Goal: Task Accomplishment & Management: Manage account settings

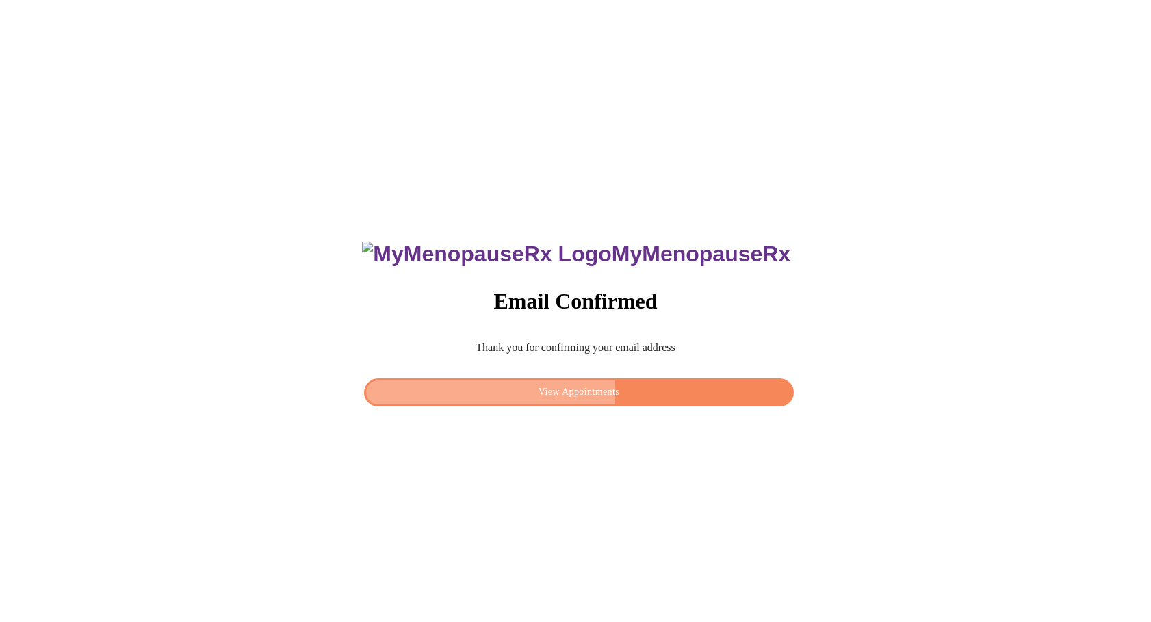
click at [549, 389] on span "View Appointments" at bounding box center [579, 392] width 398 height 17
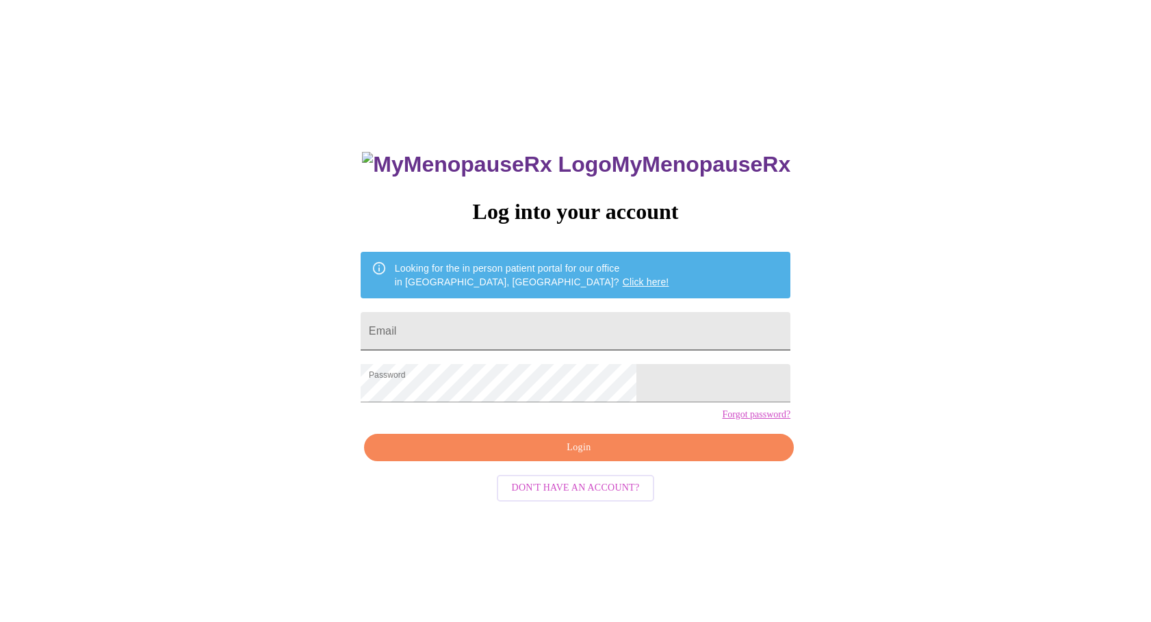
click at [505, 341] on input "Email" at bounding box center [575, 331] width 430 height 38
type input "[EMAIL_ADDRESS][DOMAIN_NAME]"
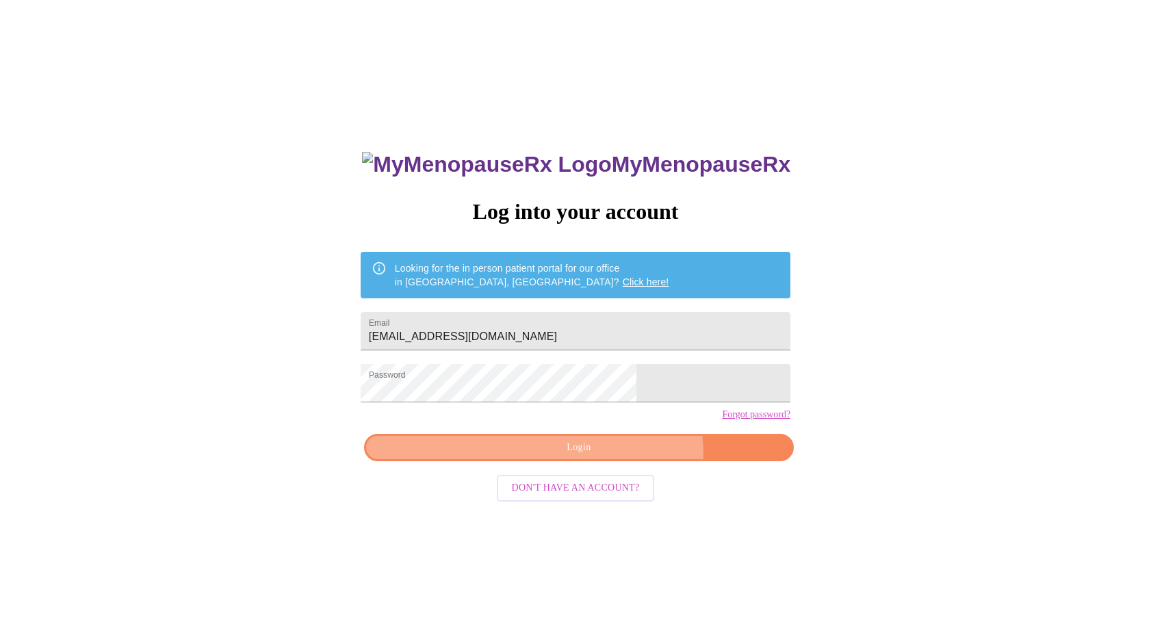
click at [610, 456] on span "Login" at bounding box center [579, 447] width 398 height 17
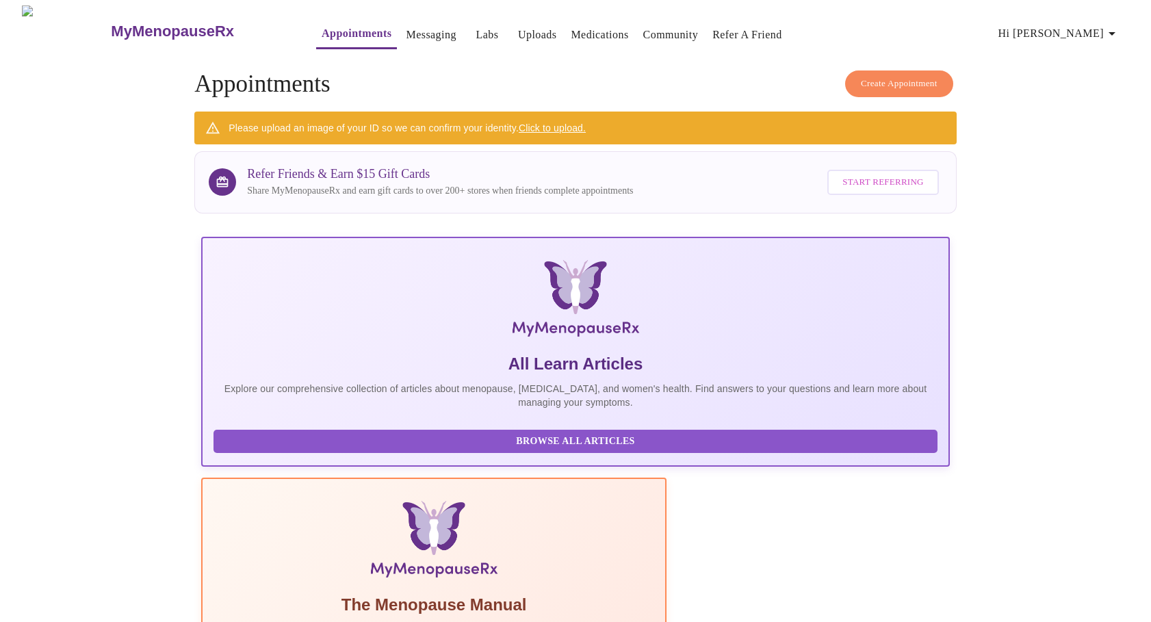
click at [554, 127] on link "Click to upload." at bounding box center [551, 127] width 67 height 11
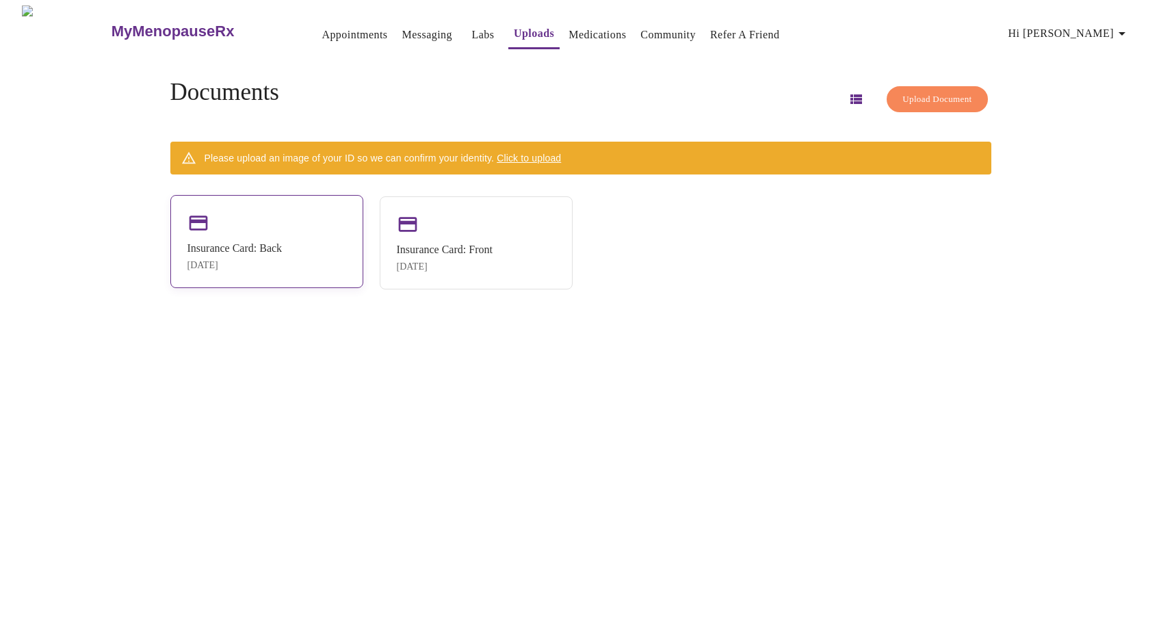
click at [316, 248] on div "Insurance Card: Back [DATE]" at bounding box center [266, 241] width 193 height 93
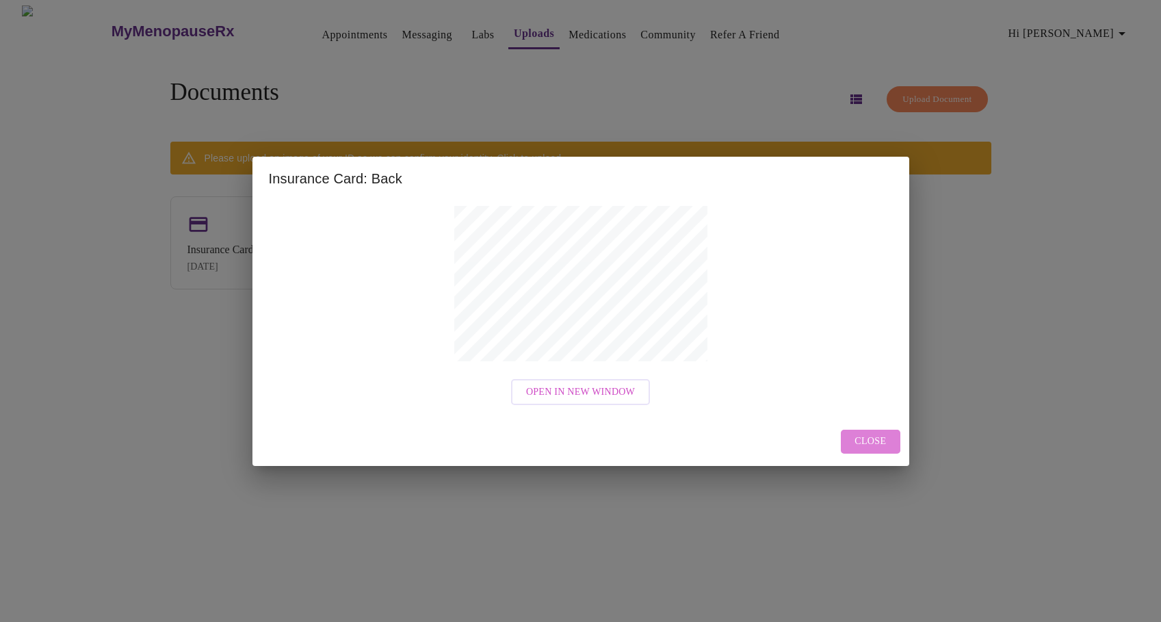
click at [881, 434] on span "Close" at bounding box center [869, 441] width 31 height 17
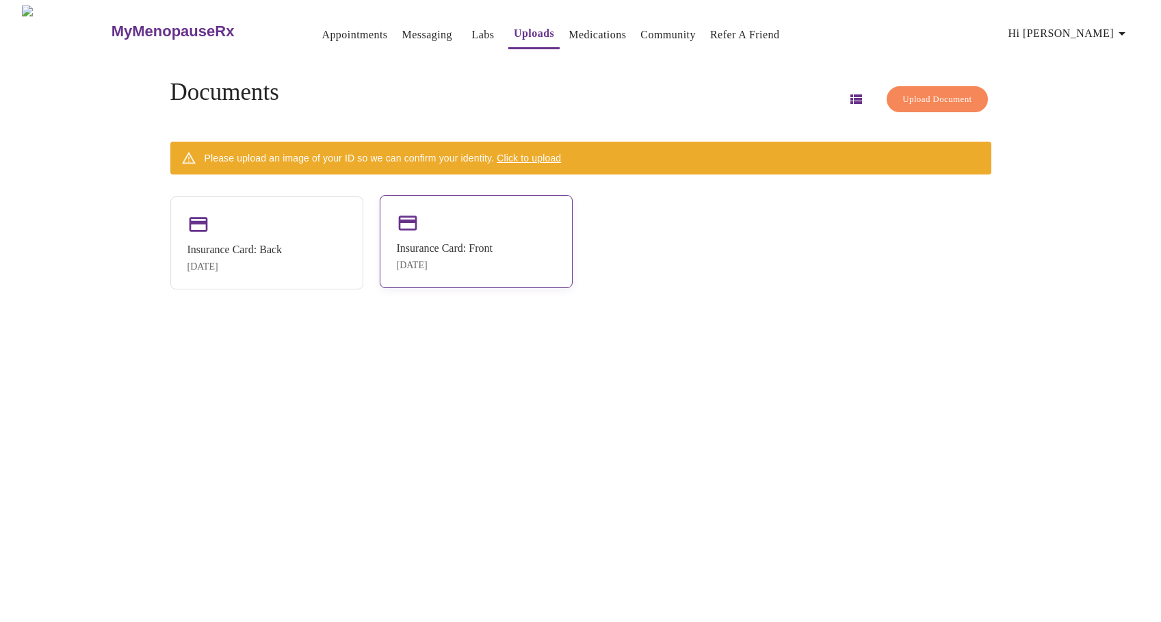
click at [451, 278] on div "Insurance Card: Front [DATE]" at bounding box center [476, 241] width 193 height 93
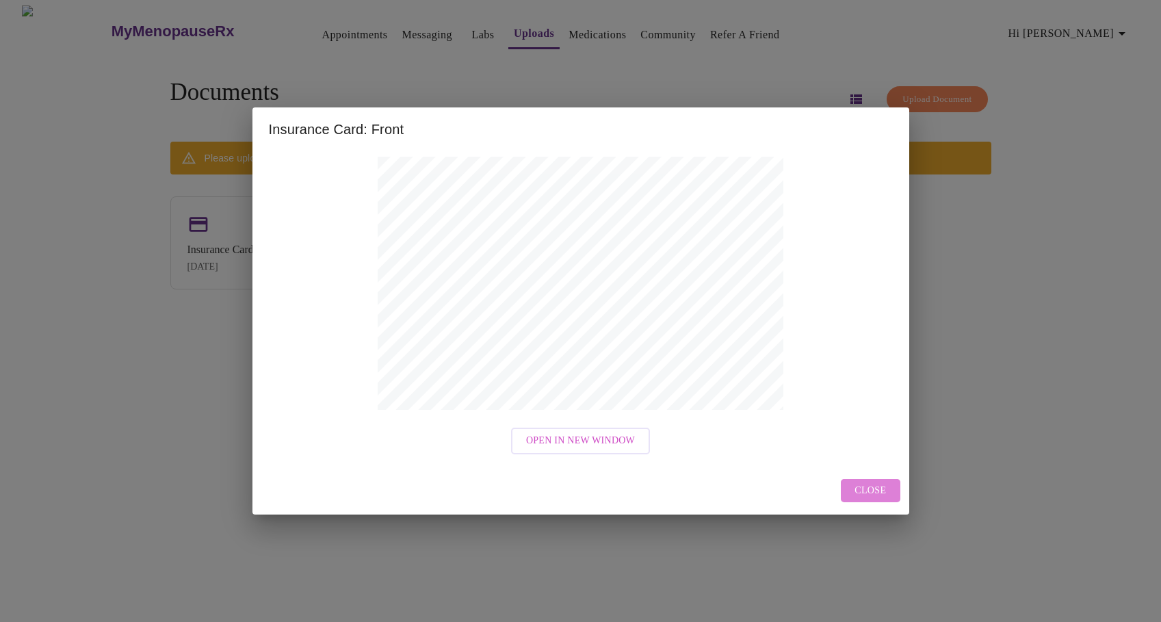
click at [861, 489] on span "Close" at bounding box center [869, 490] width 31 height 17
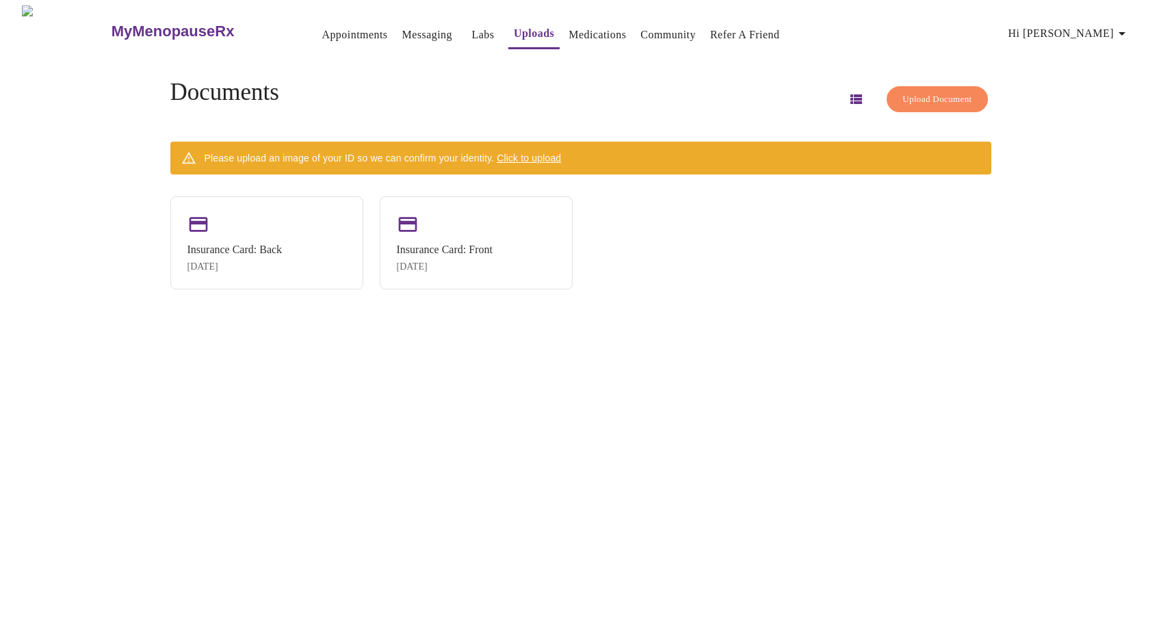
click at [550, 156] on span "Click to upload" at bounding box center [529, 158] width 64 height 11
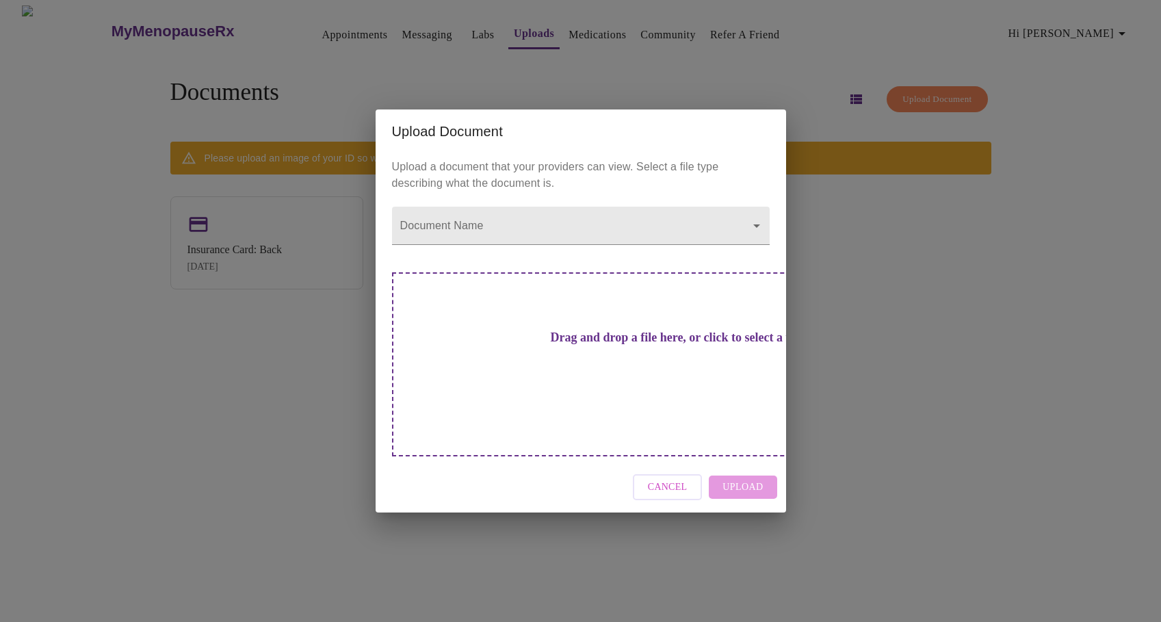
click at [748, 467] on div "Cancel Upload" at bounding box center [581, 487] width 410 height 51
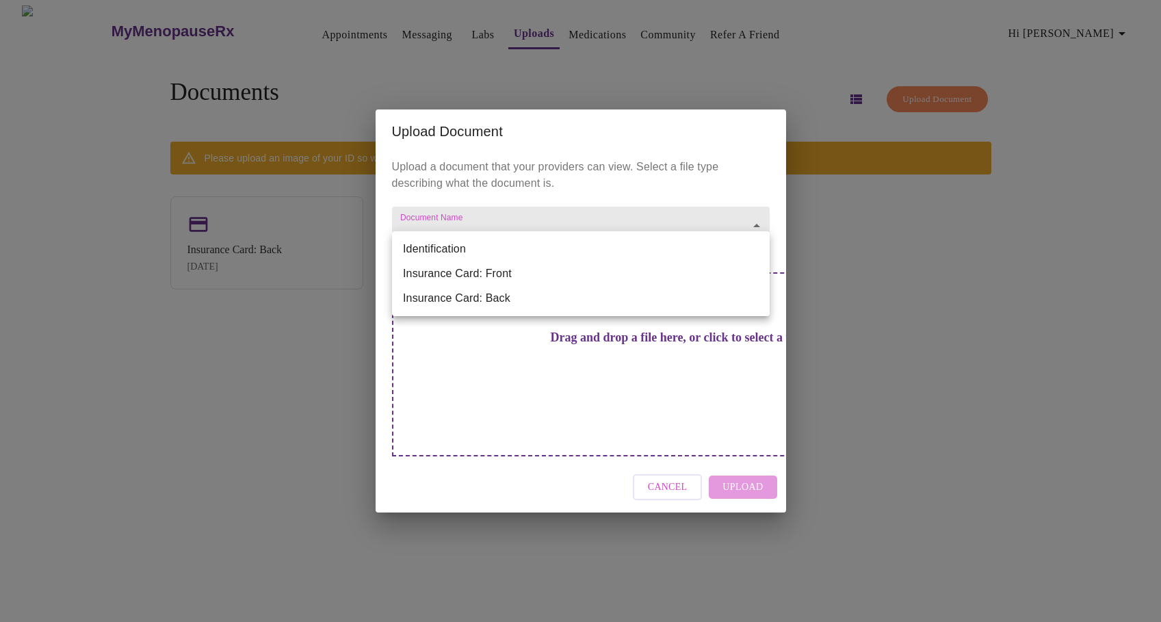
click at [755, 250] on body "MyMenopauseRx Appointments Messaging Labs Uploads Medications Community Refer a…" at bounding box center [580, 316] width 1150 height 622
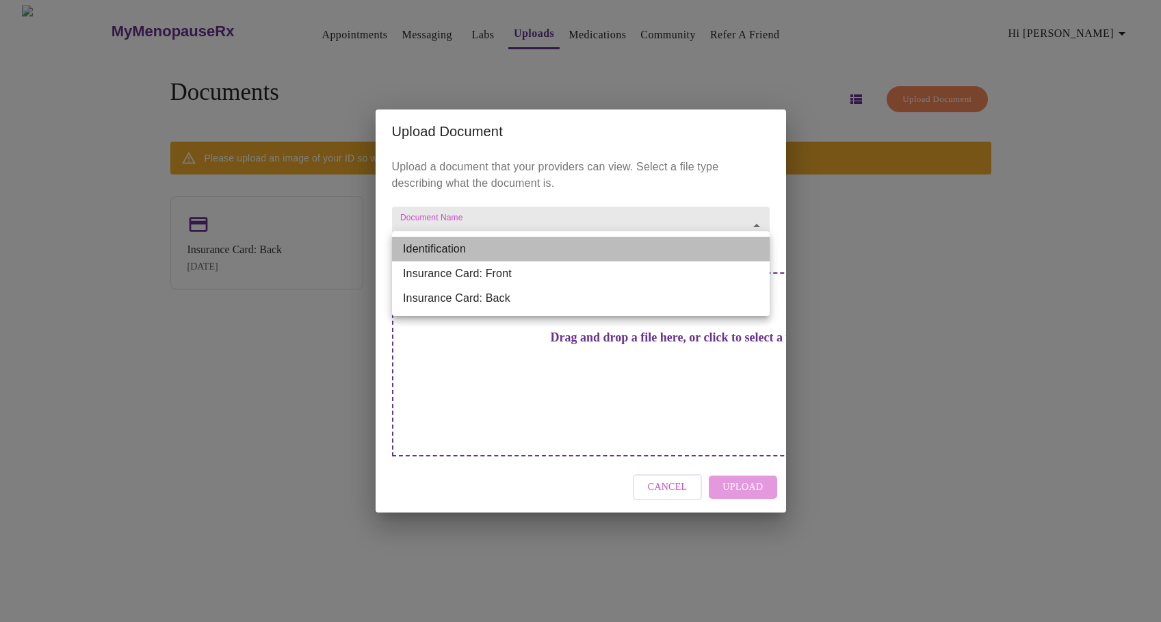
click at [474, 244] on li "Identification" at bounding box center [581, 249] width 378 height 25
type input "Identification"
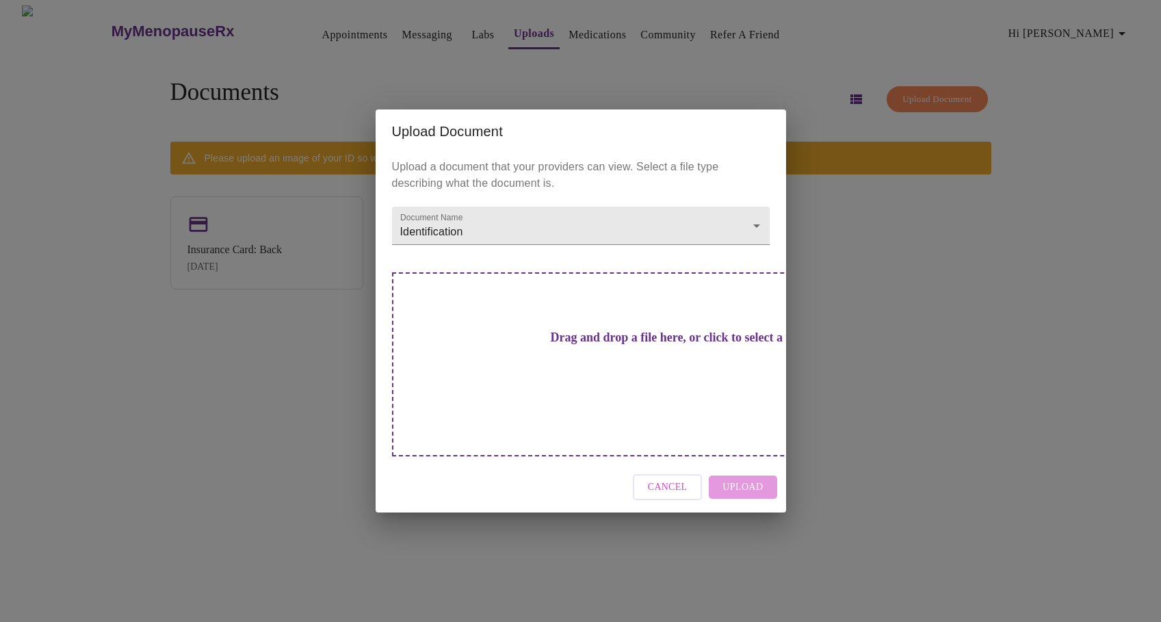
click at [739, 464] on div "Cancel Upload" at bounding box center [581, 487] width 410 height 51
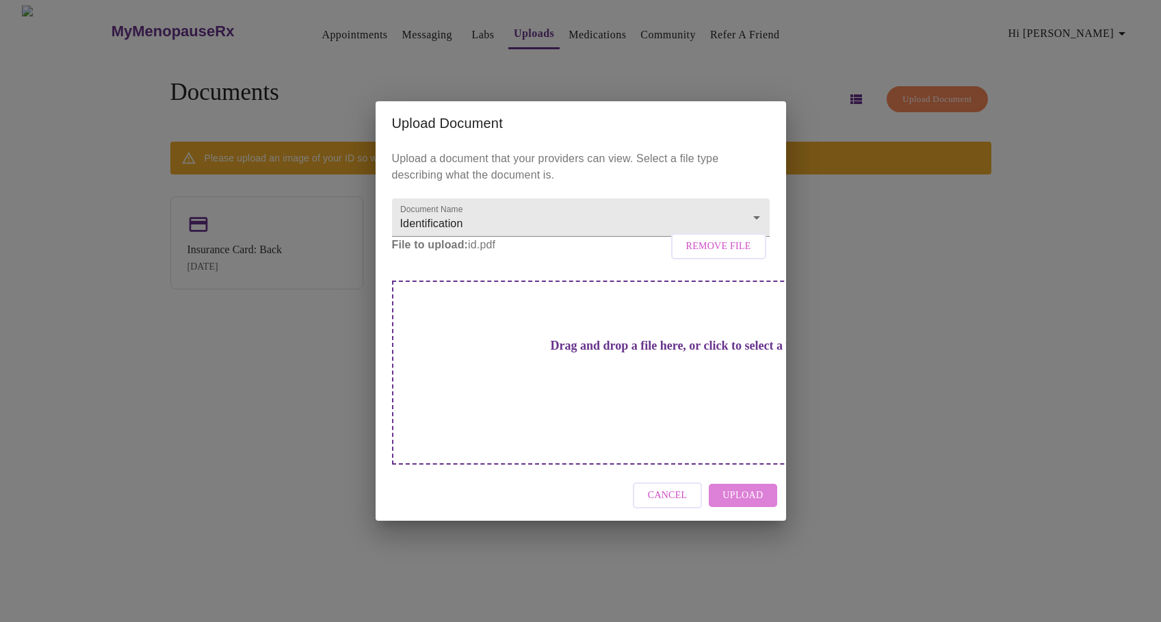
click at [746, 487] on span "Upload" at bounding box center [742, 495] width 40 height 17
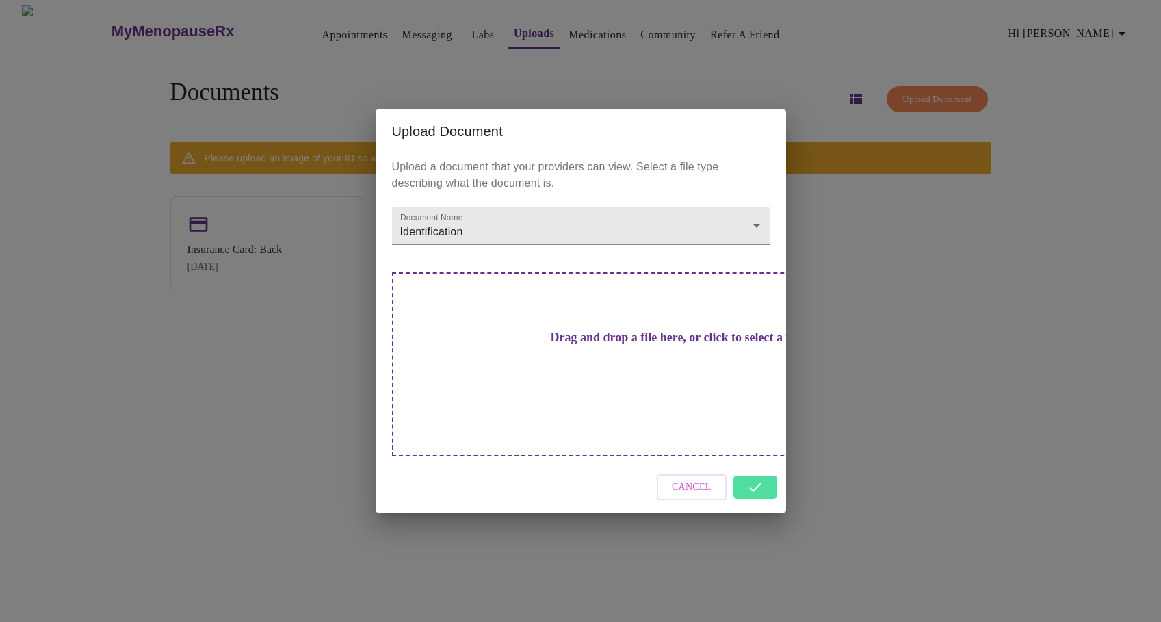
click at [756, 471] on div "Cancel" at bounding box center [581, 487] width 410 height 51
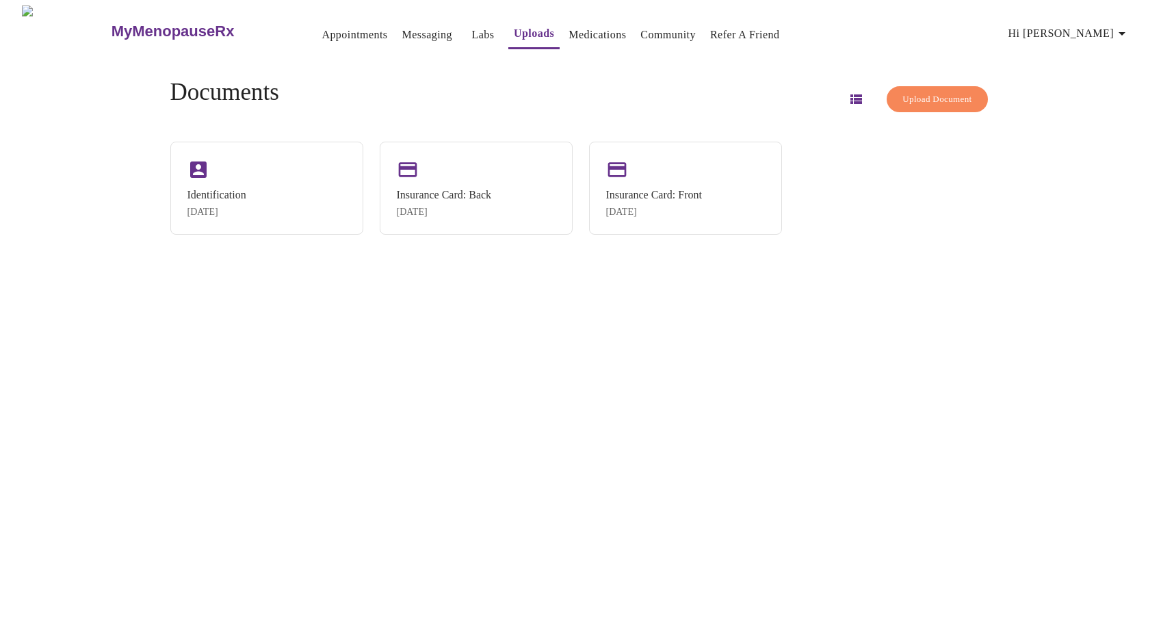
click at [472, 25] on link "Labs" at bounding box center [483, 34] width 23 height 19
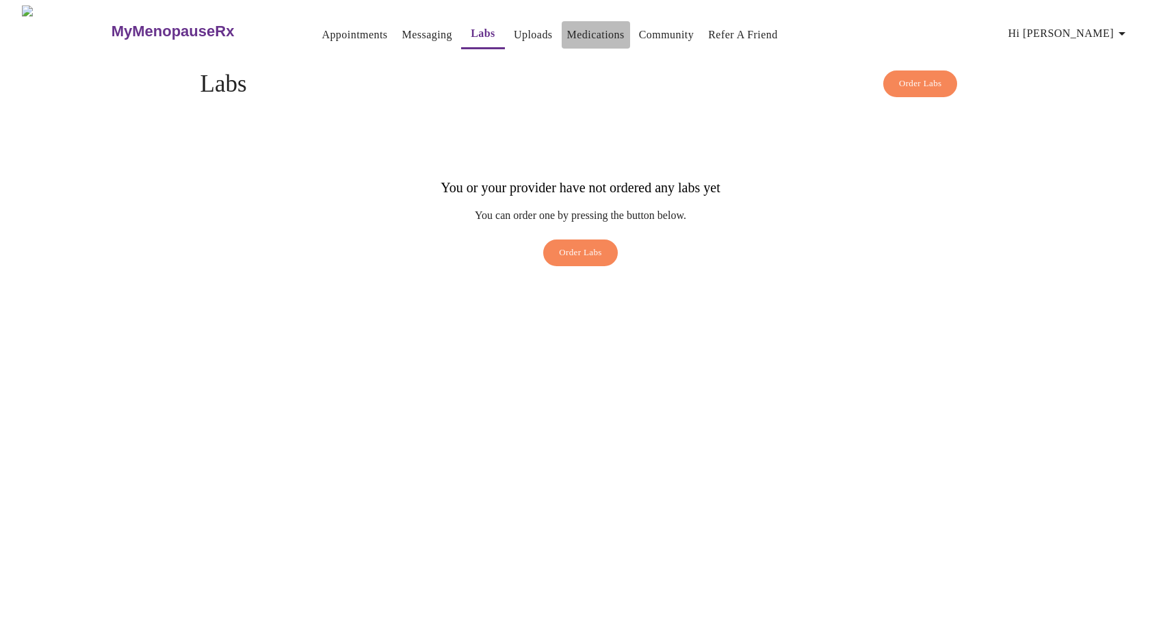
click at [567, 25] on link "Medications" at bounding box center [595, 34] width 57 height 19
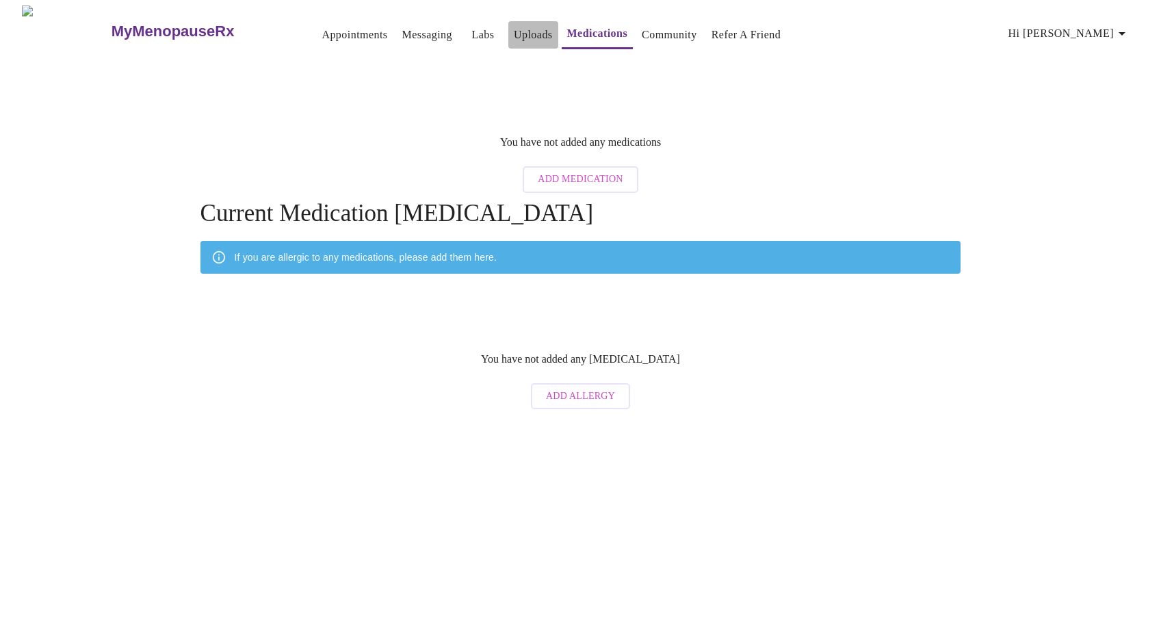
click at [514, 30] on link "Uploads" at bounding box center [533, 34] width 39 height 19
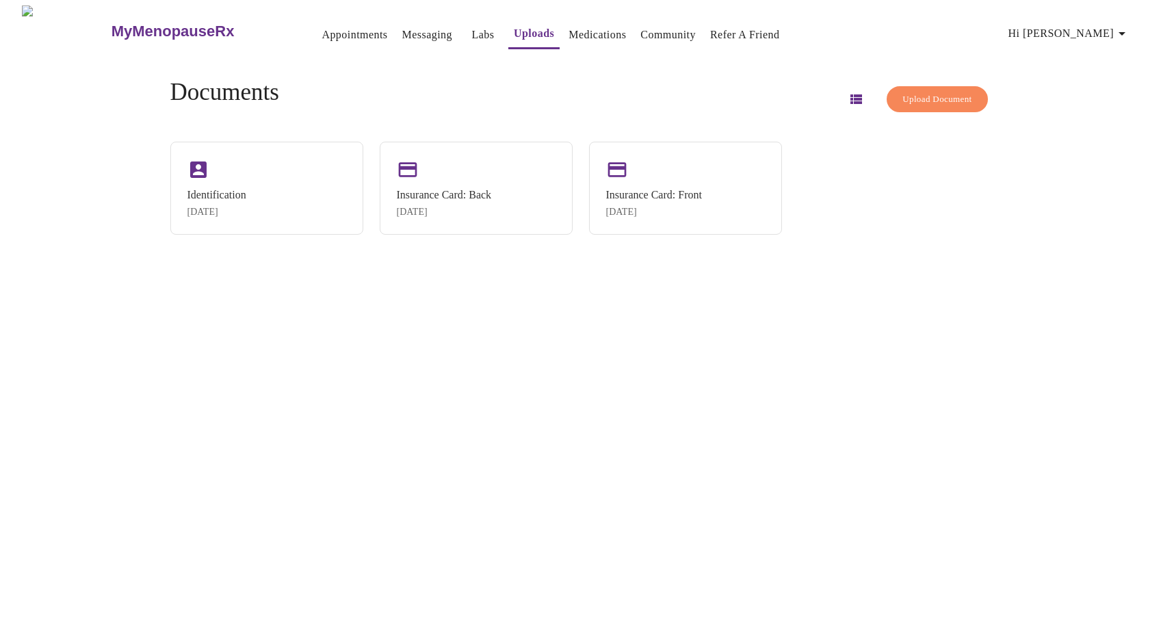
click at [402, 33] on link "Messaging" at bounding box center [427, 34] width 50 height 19
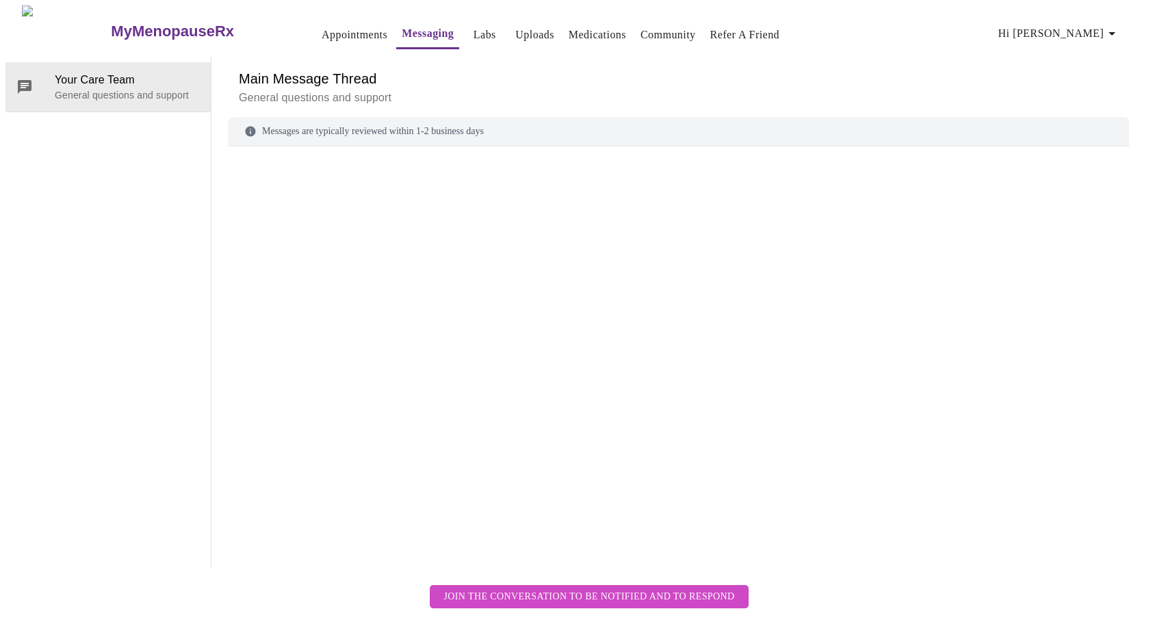
scroll to position [51, 0]
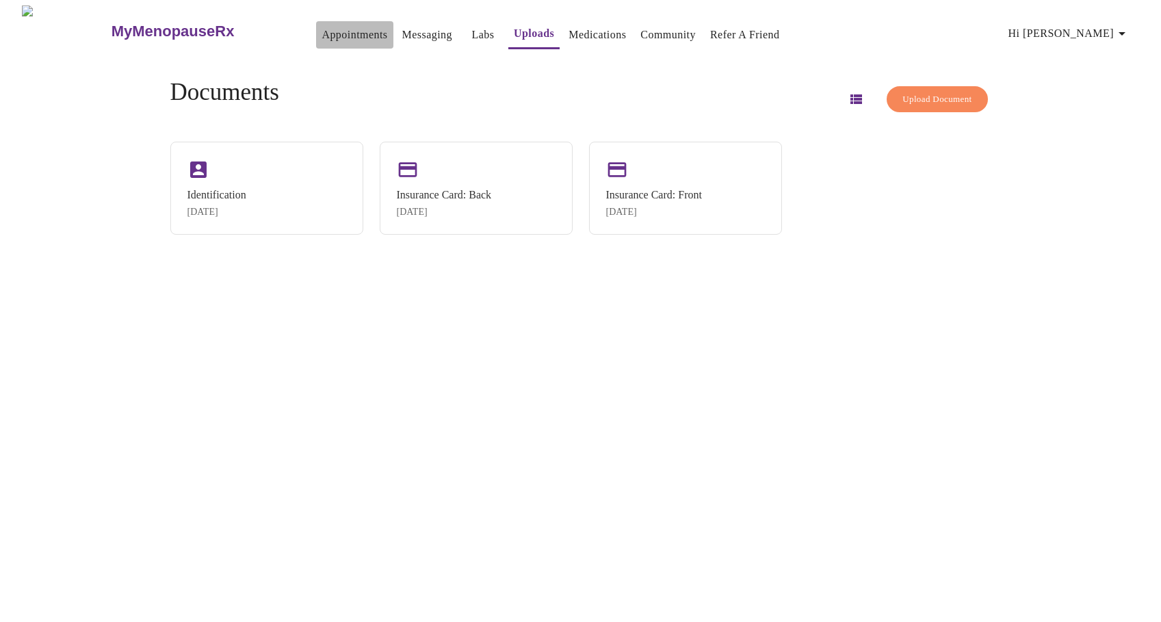
click at [321, 33] on link "Appointments" at bounding box center [354, 34] width 66 height 19
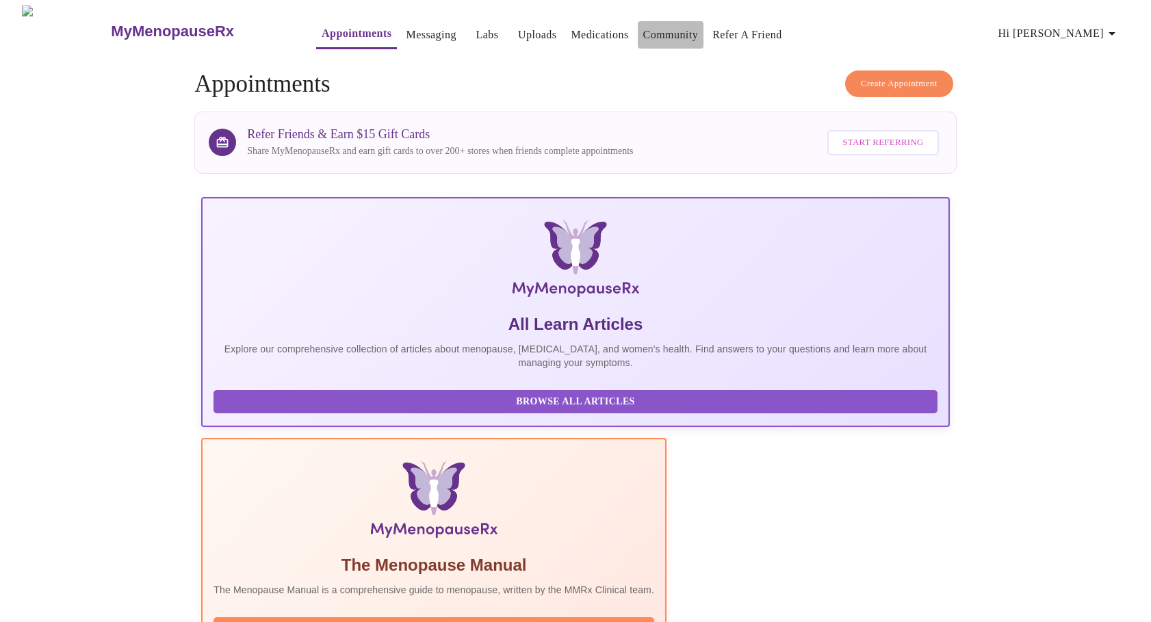
click at [646, 30] on link "Community" at bounding box center [670, 34] width 55 height 19
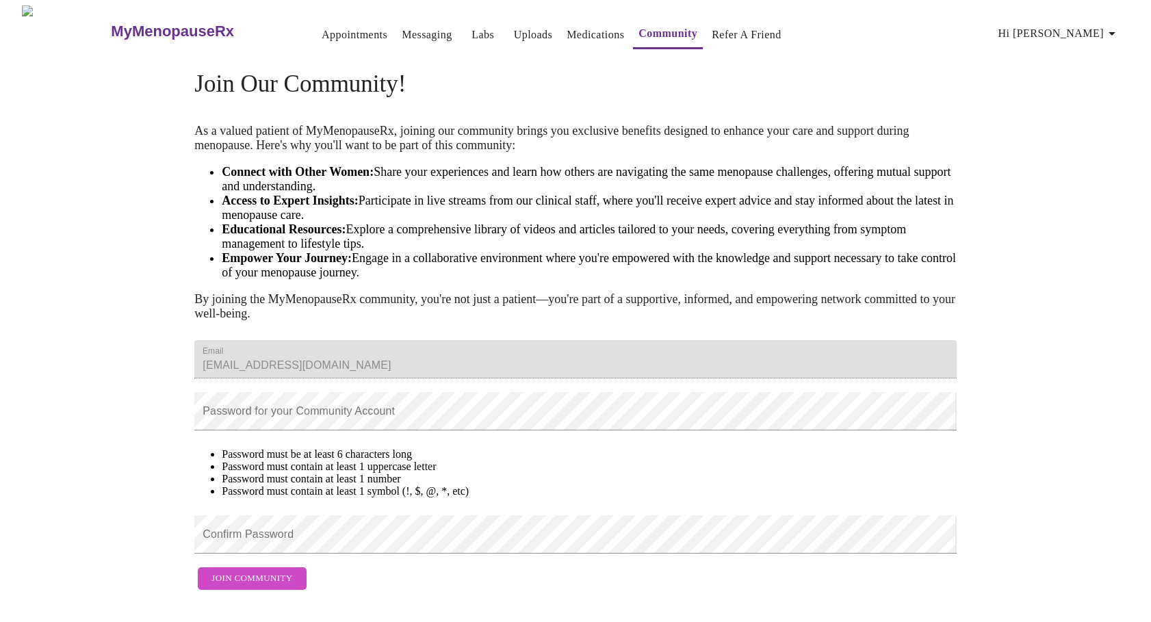
scroll to position [77, 0]
click at [144, 360] on div "Join Our Community! As a valued patient of MyMenopauseRx, joining our community…" at bounding box center [575, 327] width 876 height 540
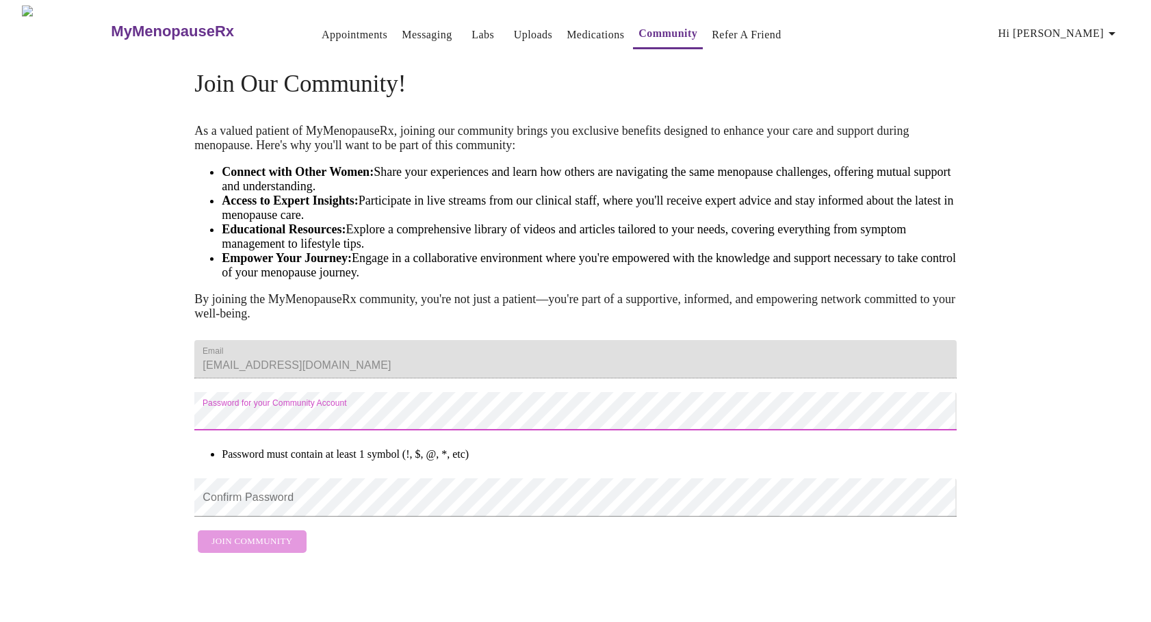
scroll to position [1, 0]
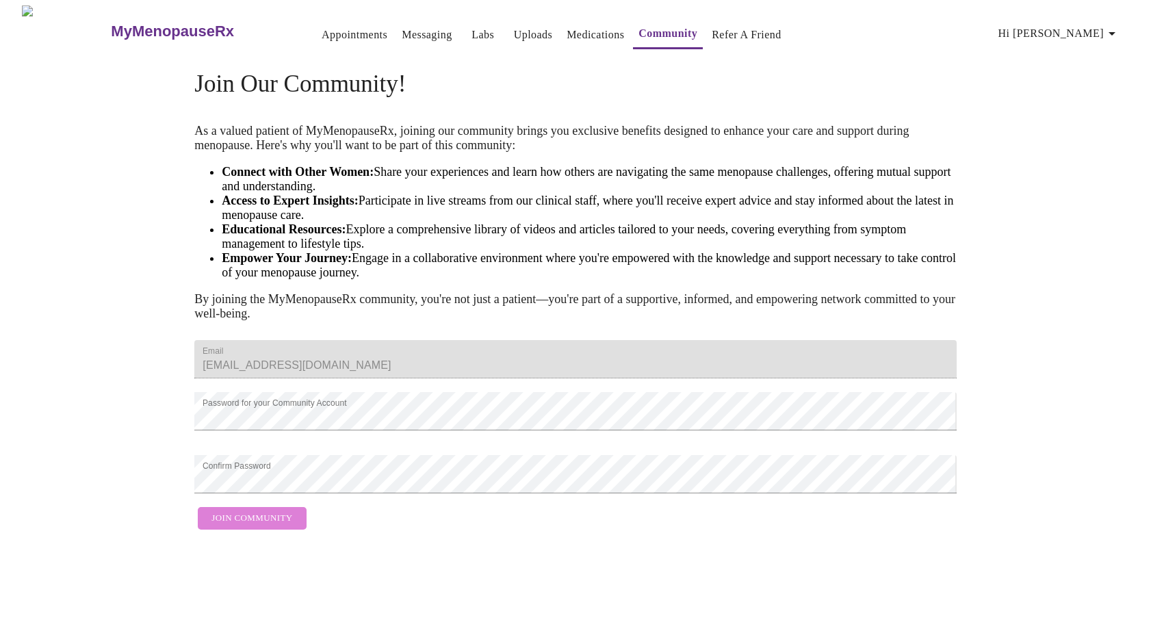
click at [262, 526] on span "Join Community" at bounding box center [251, 518] width 81 height 16
